Goal: Check status: Check status

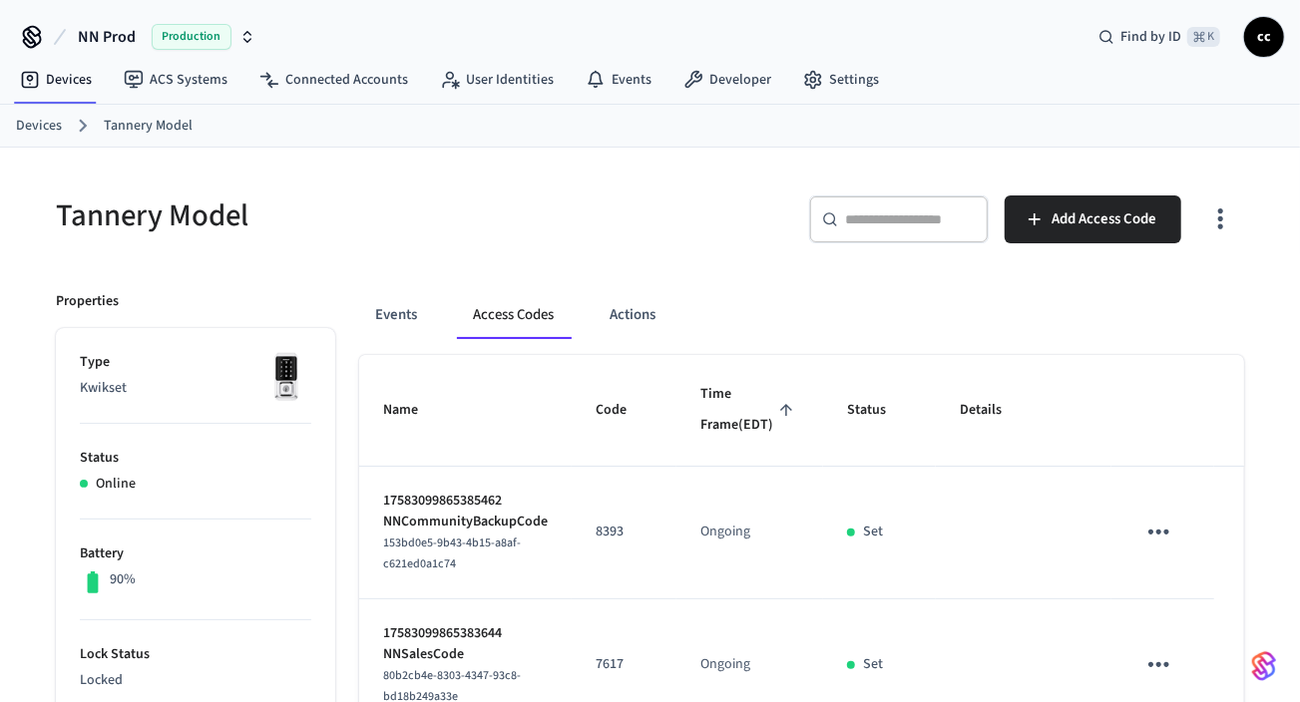
click at [43, 124] on link "Devices" at bounding box center [39, 126] width 46 height 21
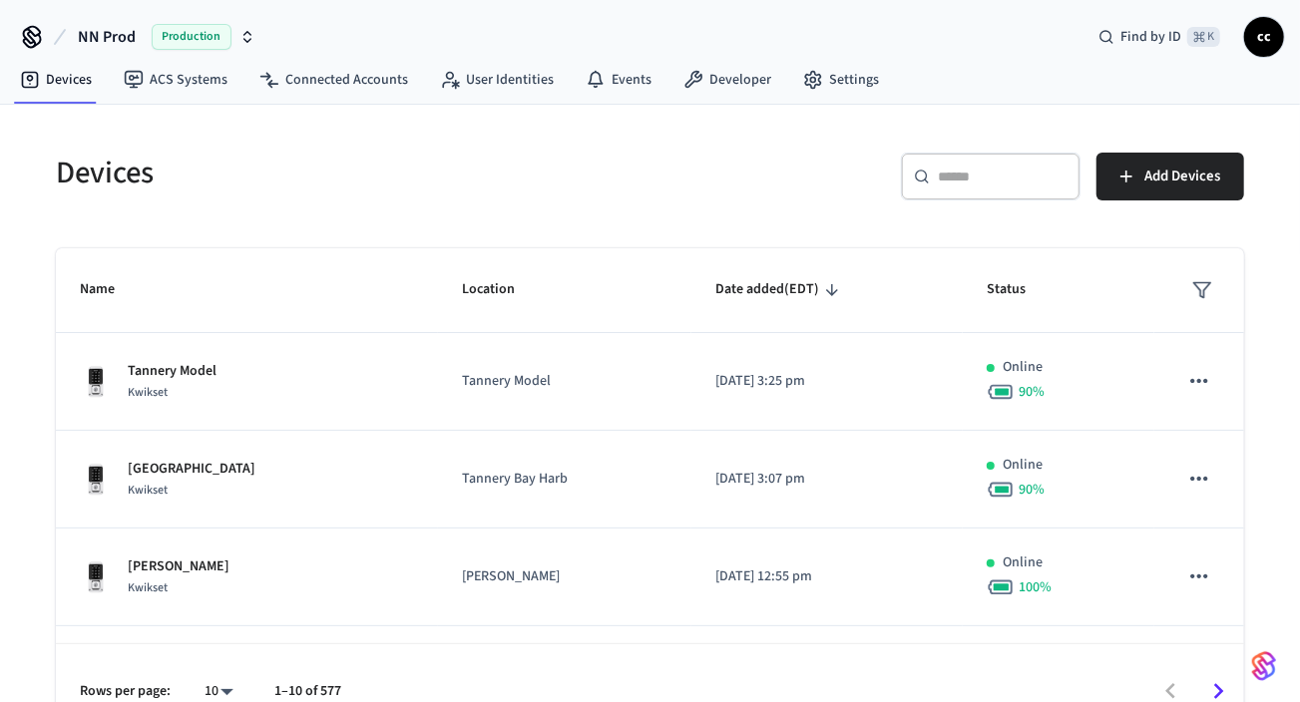
click at [953, 186] on div "​ ​" at bounding box center [991, 177] width 180 height 48
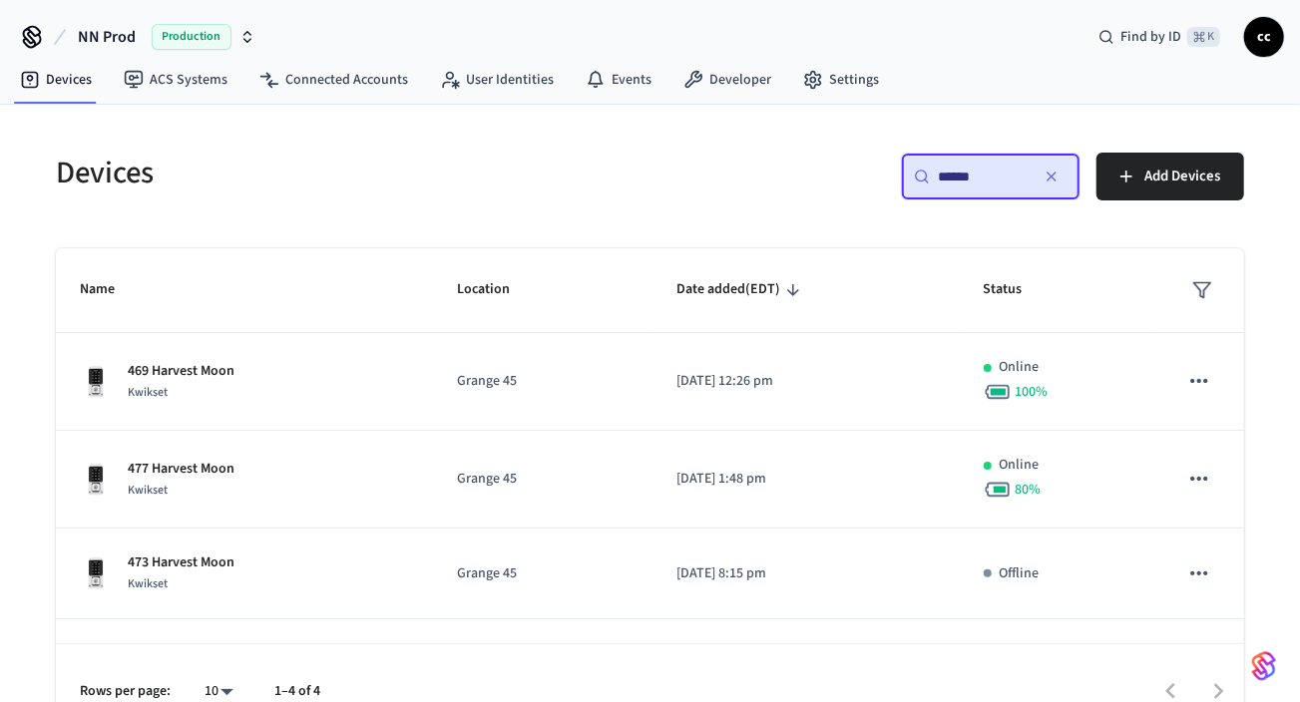
type input "******"
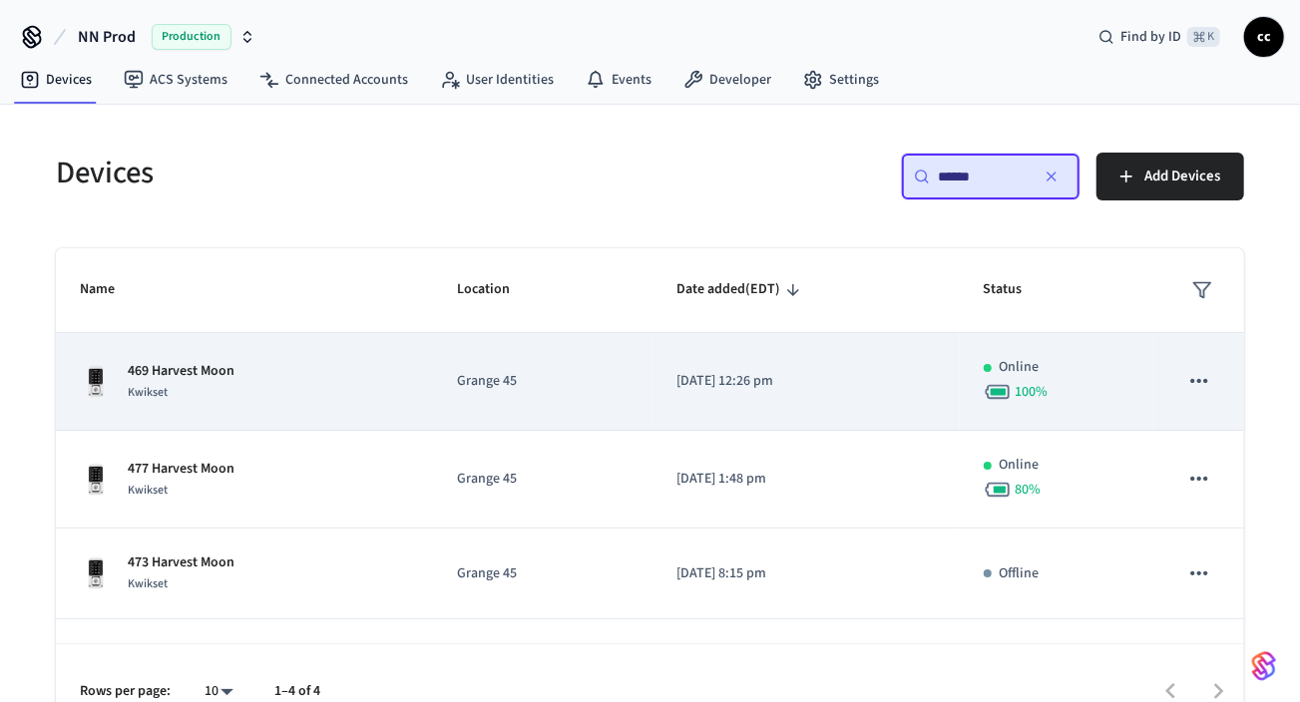
scroll to position [71, 0]
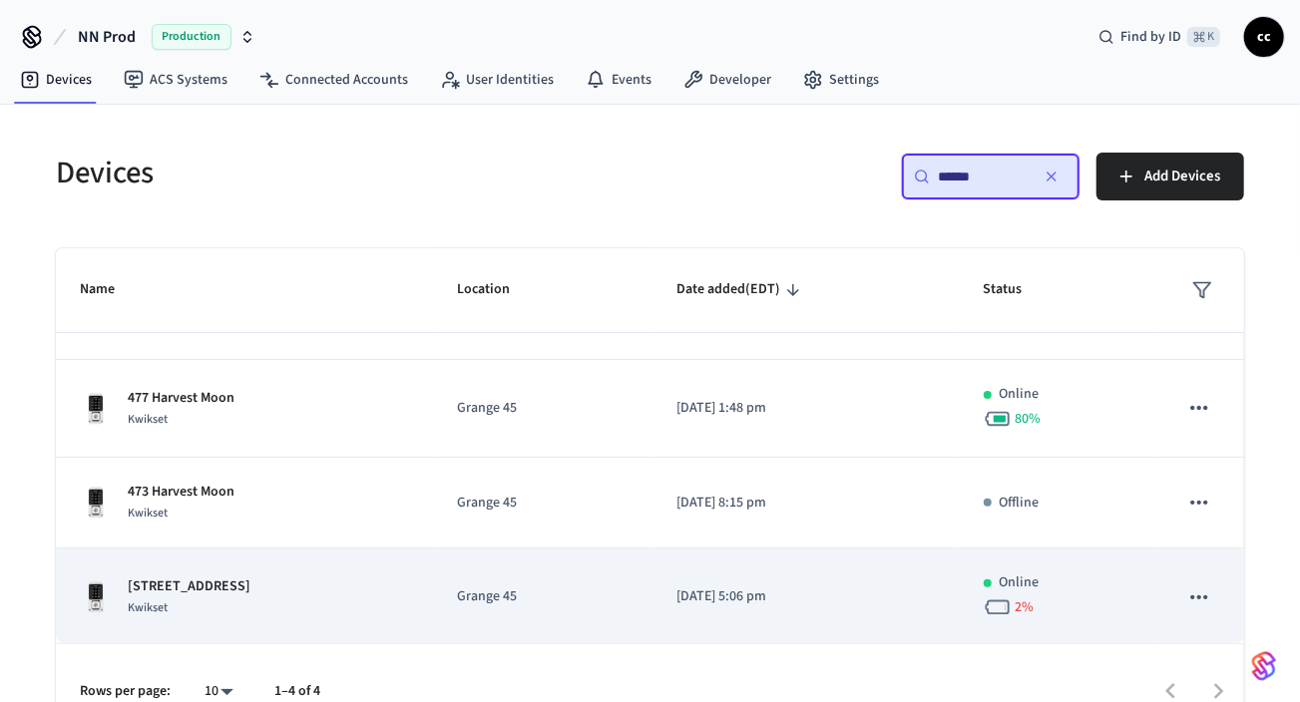
click at [347, 599] on div "[STREET_ADDRESS]" at bounding box center [244, 597] width 329 height 42
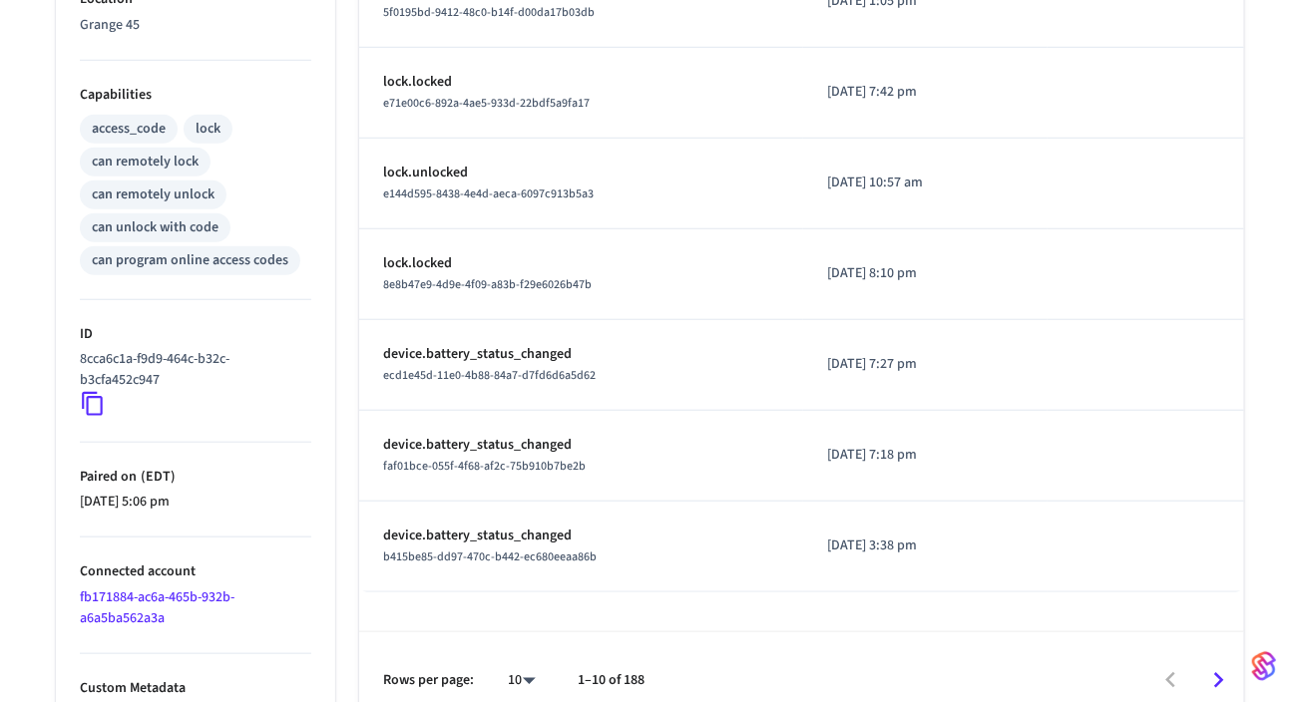
scroll to position [770, 0]
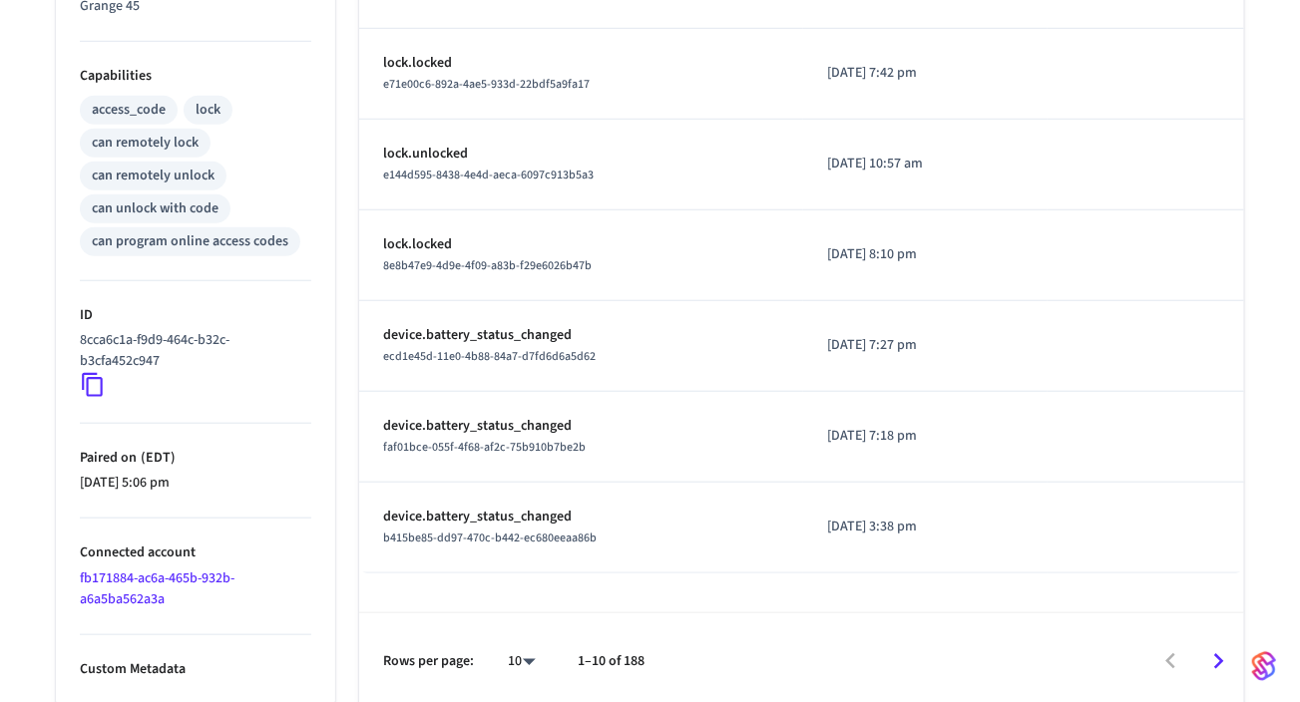
click at [95, 378] on icon at bounding box center [93, 385] width 26 height 26
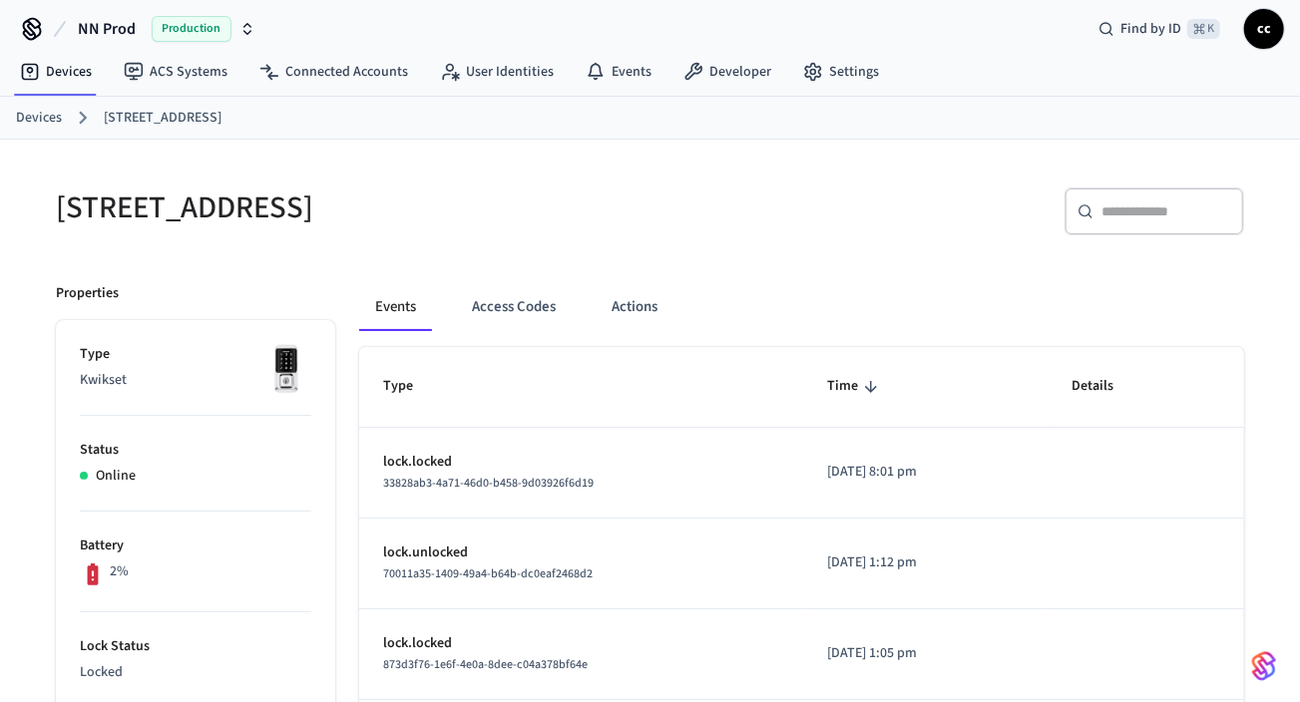
scroll to position [0, 0]
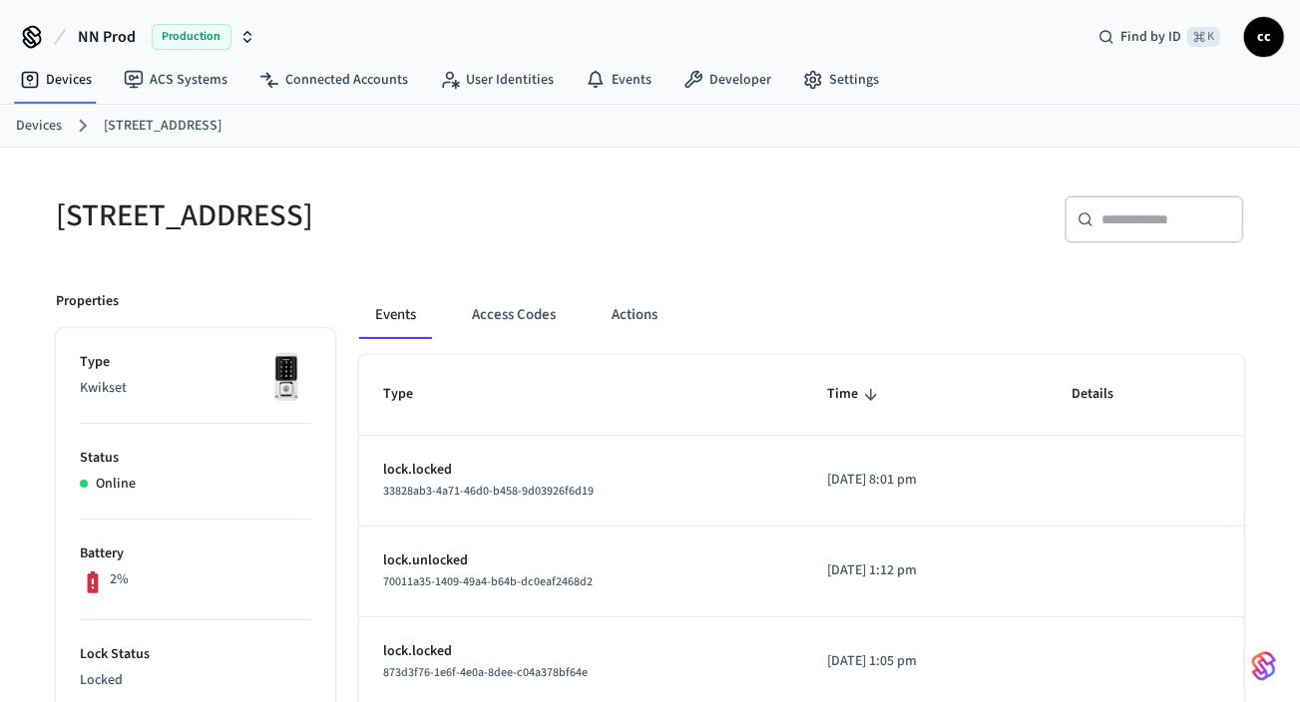
click at [45, 125] on link "Devices" at bounding box center [39, 126] width 46 height 21
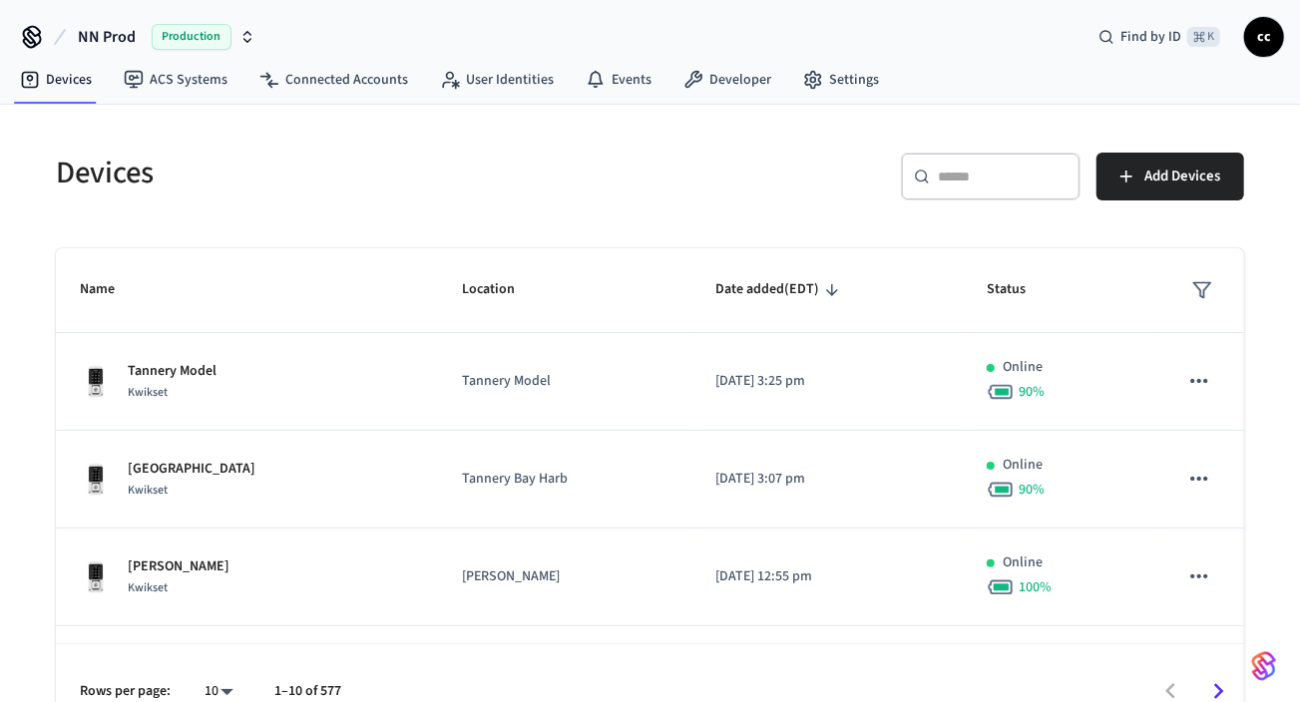
click at [954, 186] on div "​ ​" at bounding box center [991, 177] width 180 height 48
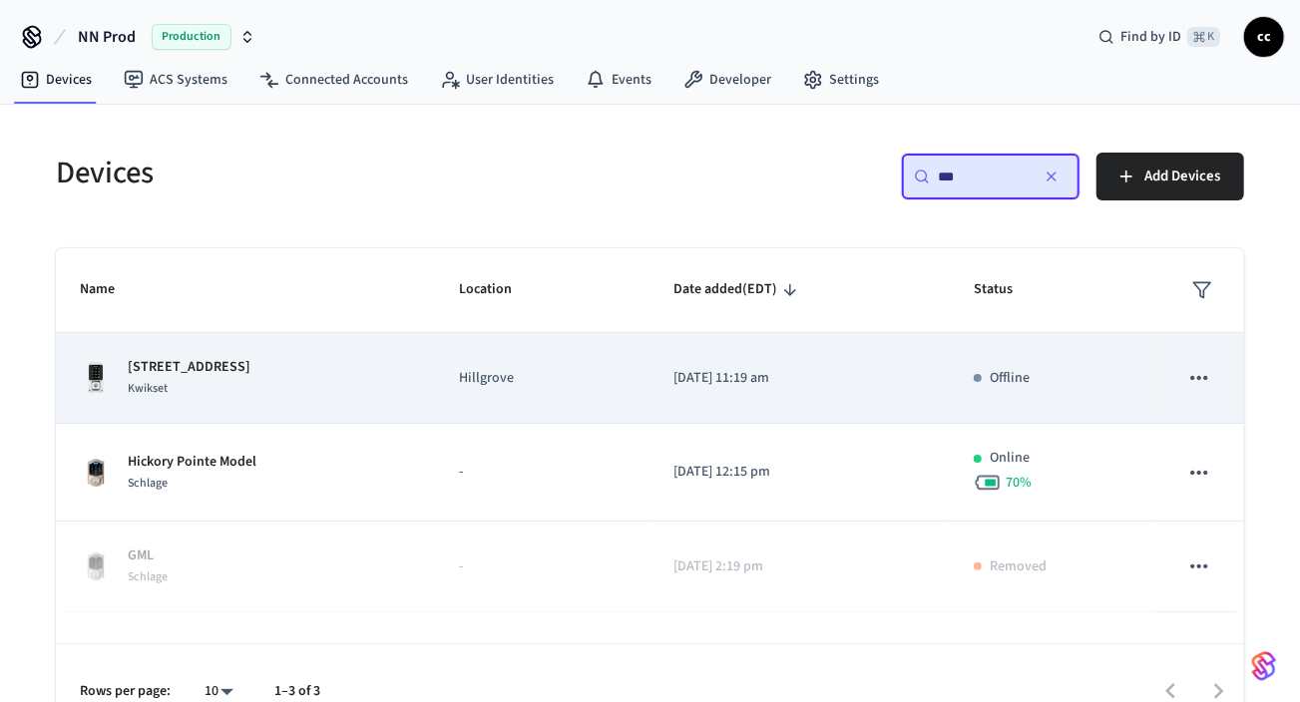
type input "***"
click at [826, 390] on td "[DATE] 11:19 am" at bounding box center [799, 378] width 300 height 91
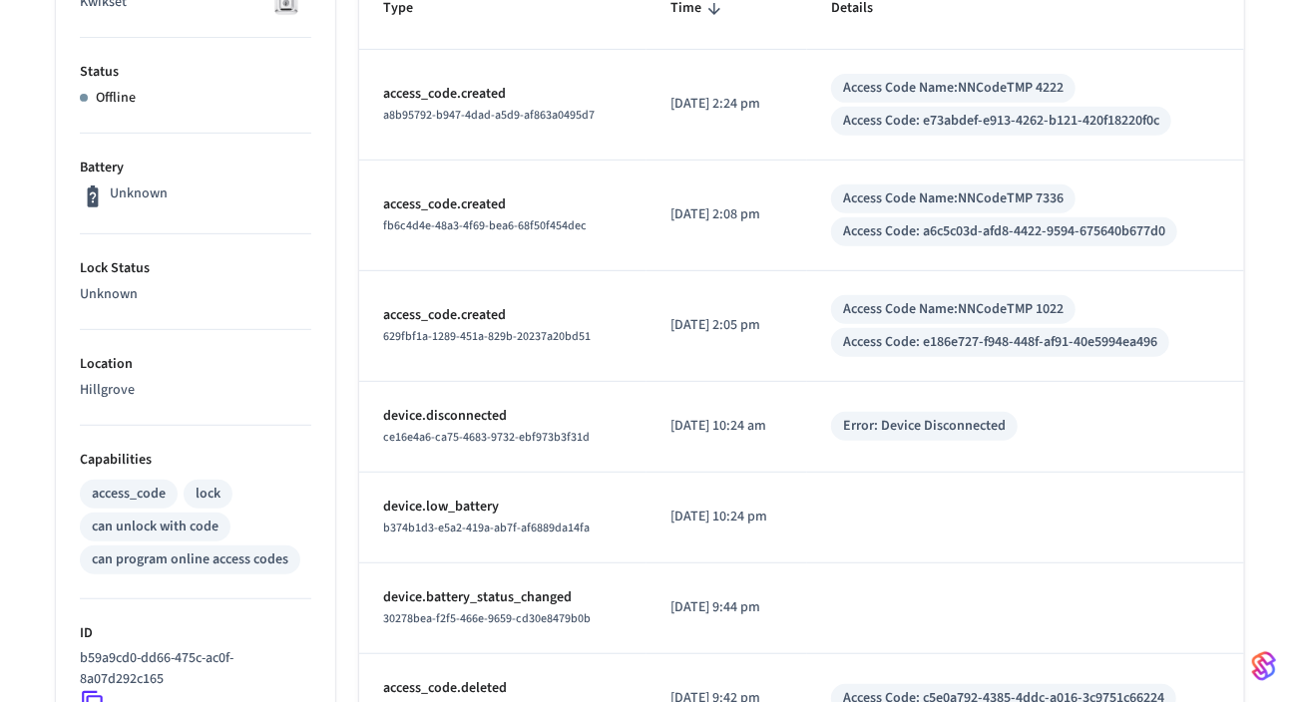
scroll to position [389, 0]
